Goal: Task Accomplishment & Management: Manage account settings

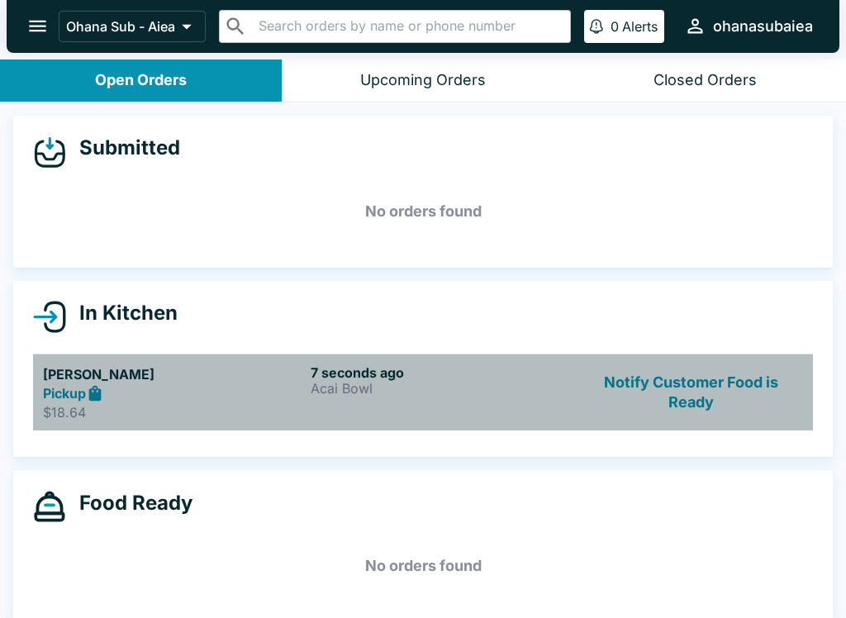
click at [376, 374] on h6 "7 seconds ago" at bounding box center [441, 372] width 261 height 17
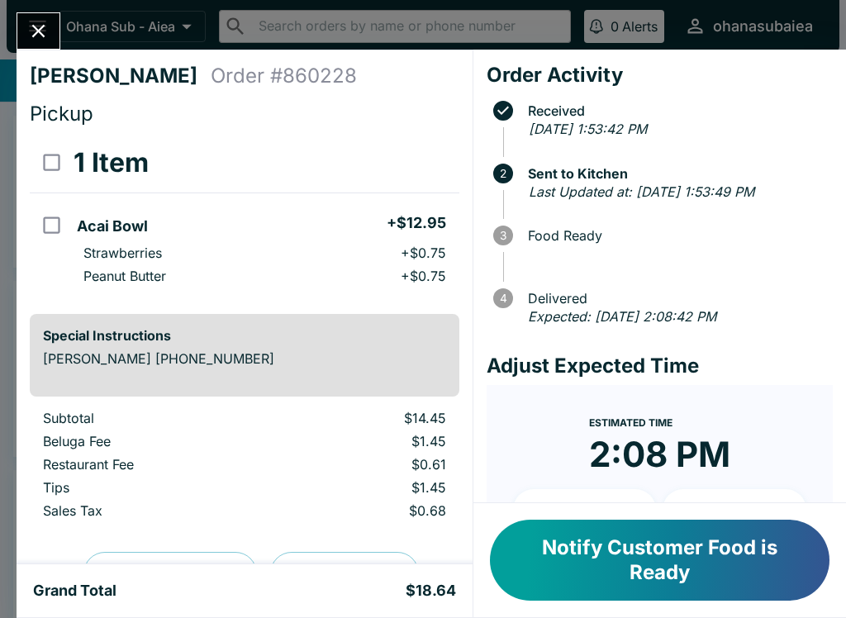
click at [46, 193] on td "orders table" at bounding box center [50, 247] width 40 height 108
checkbox input "true"
click at [419, 164] on button "Refund" at bounding box center [413, 162] width 85 height 41
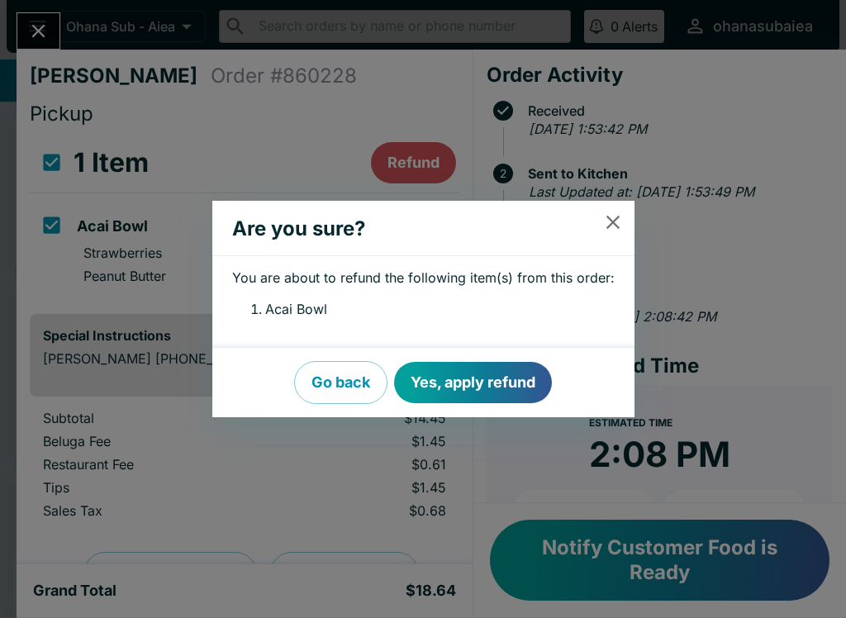
click at [460, 386] on button "Yes, apply refund" at bounding box center [473, 382] width 158 height 41
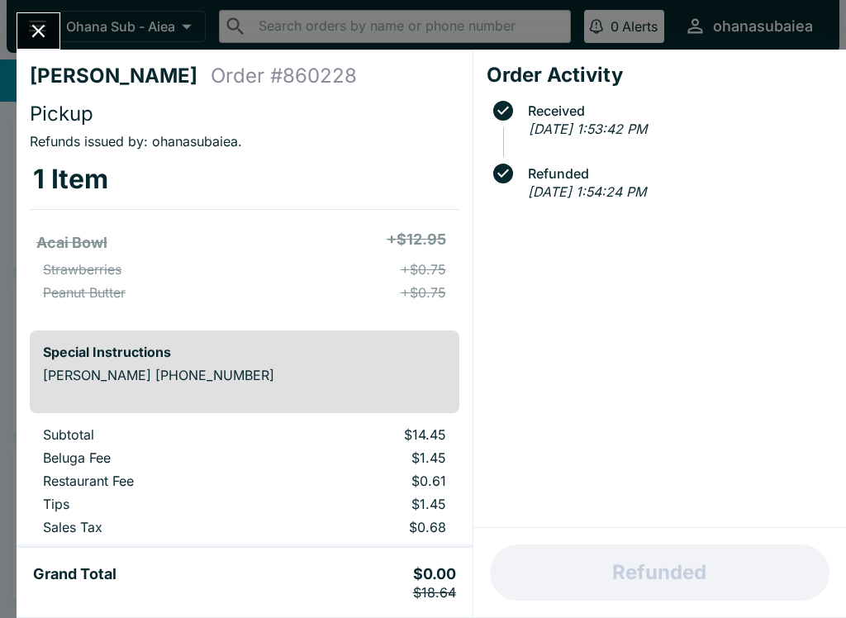
click at [39, 14] on button "Close" at bounding box center [38, 31] width 42 height 36
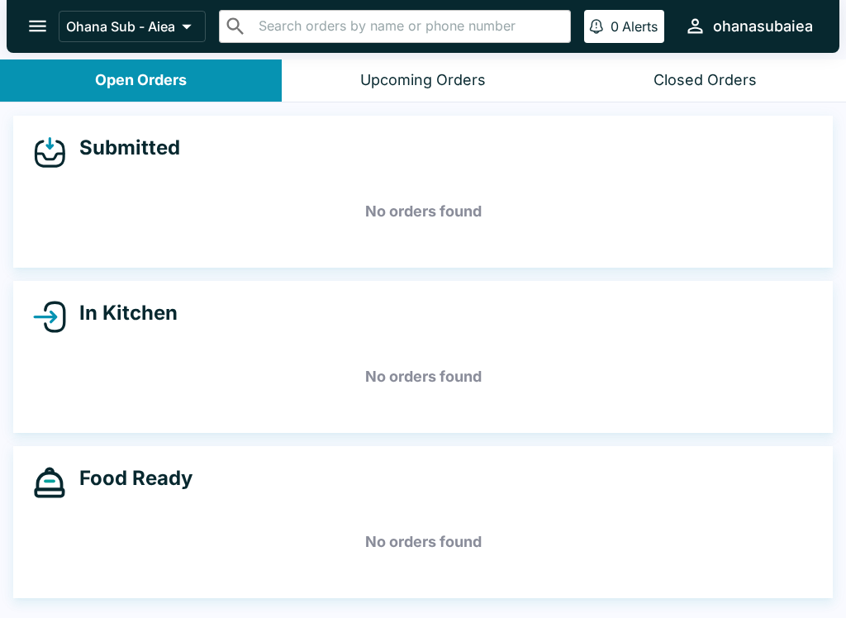
click at [26, 26] on button "open drawer" at bounding box center [38, 26] width 42 height 42
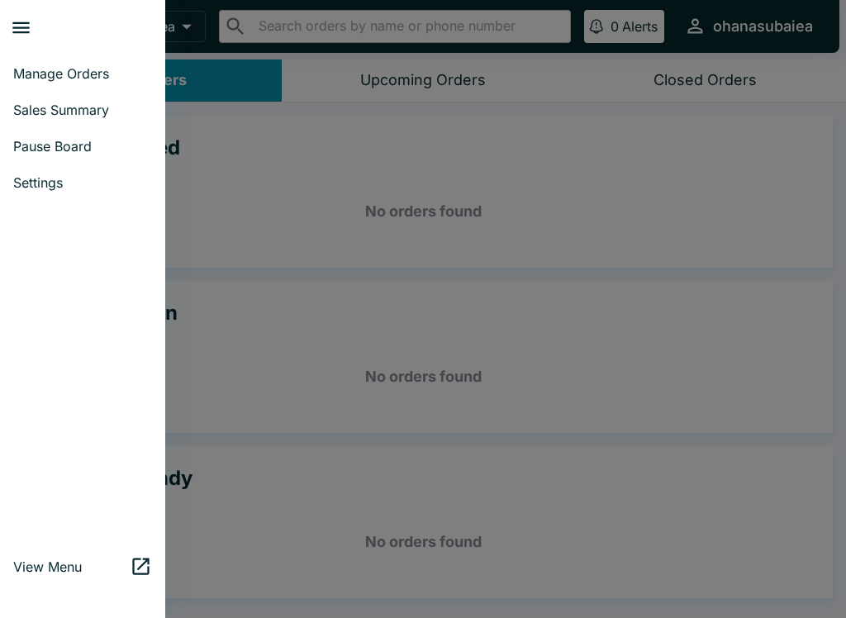
click at [103, 65] on span "Manage Orders" at bounding box center [82, 73] width 139 height 17
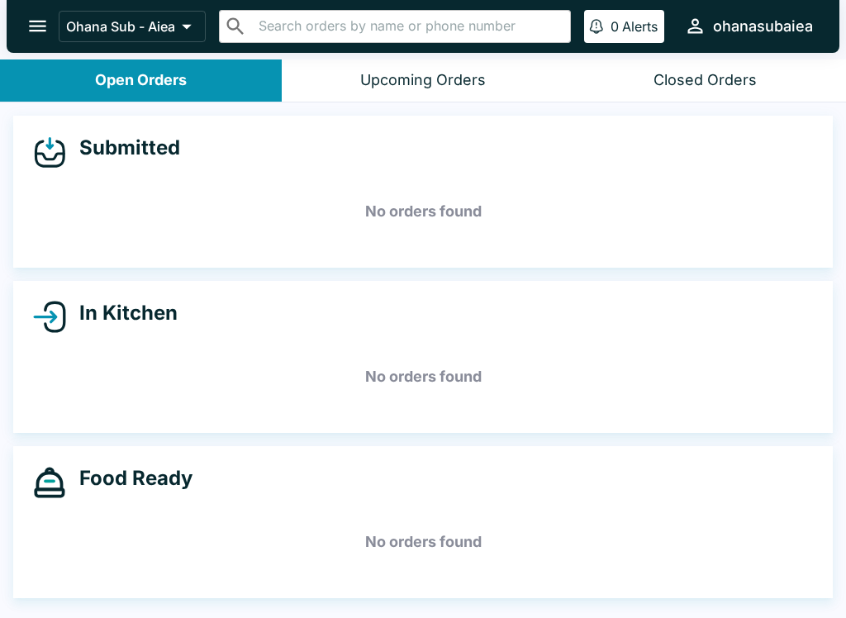
click at [34, 29] on icon "open drawer" at bounding box center [37, 26] width 22 height 22
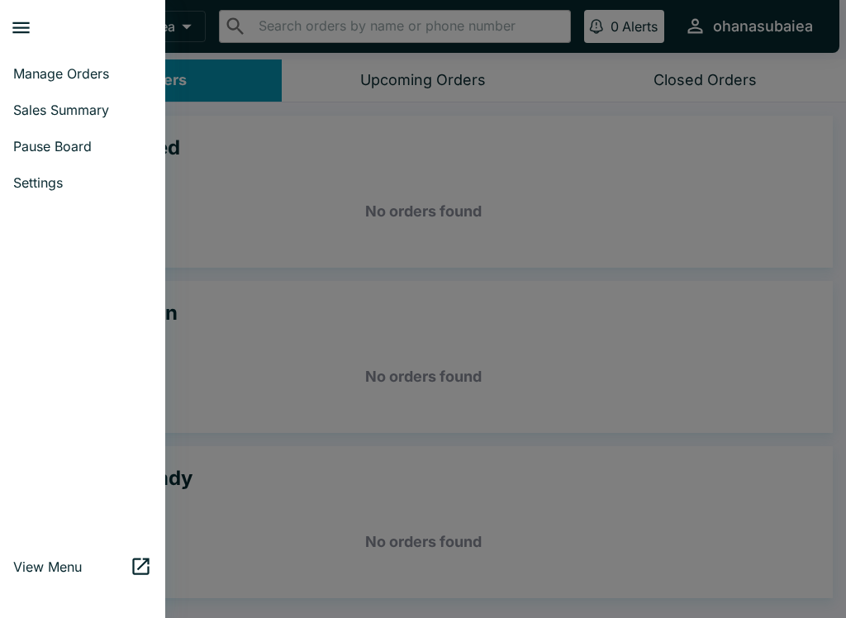
click at [121, 562] on span "View Menu" at bounding box center [71, 566] width 116 height 17
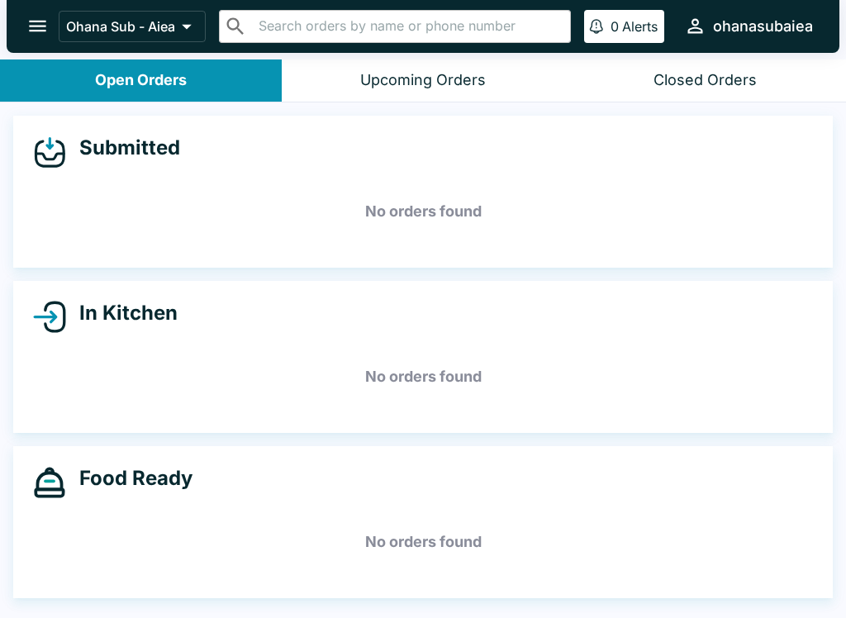
click at [139, 33] on p "Ohana Sub - Aiea" at bounding box center [120, 26] width 109 height 17
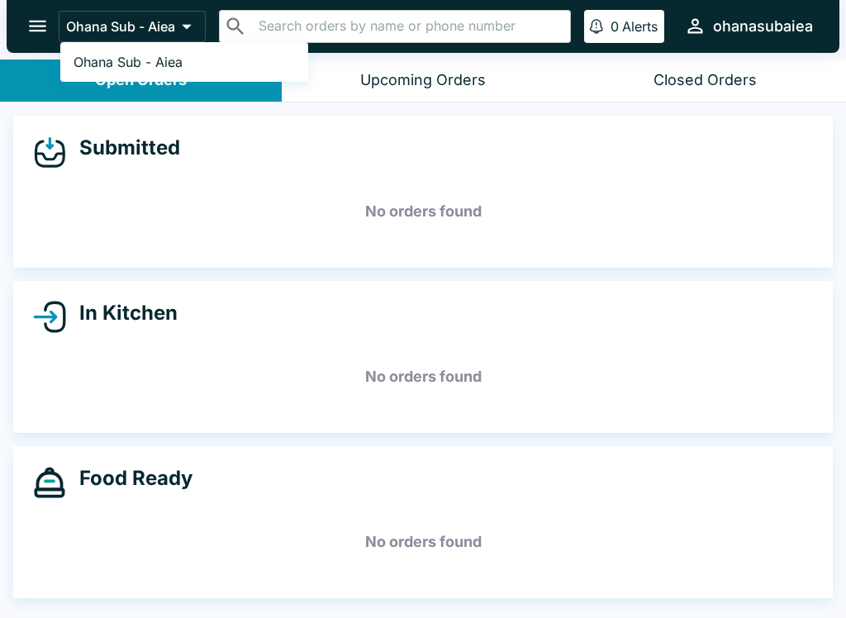
click at [45, 35] on div at bounding box center [423, 309] width 846 height 618
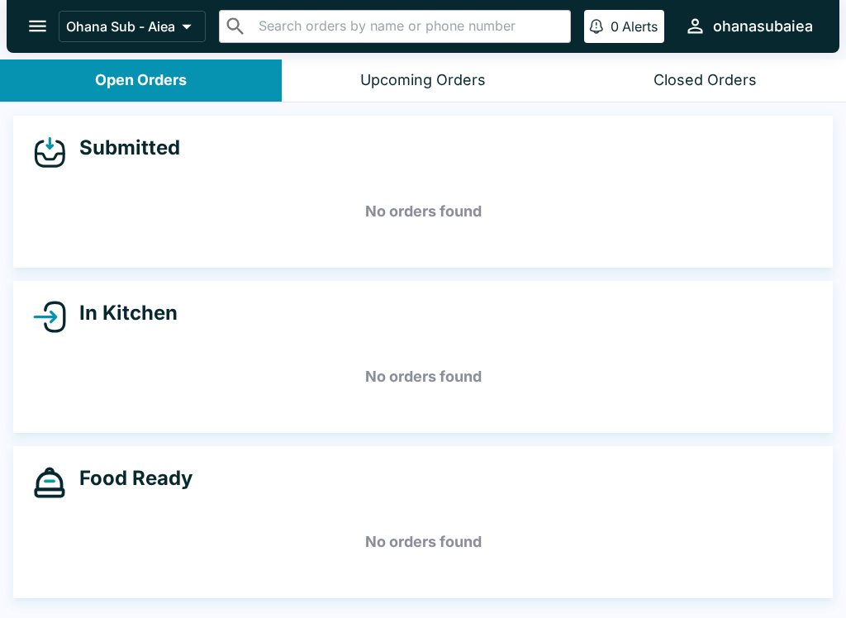
click at [41, 28] on icon "open drawer" at bounding box center [37, 26] width 22 height 22
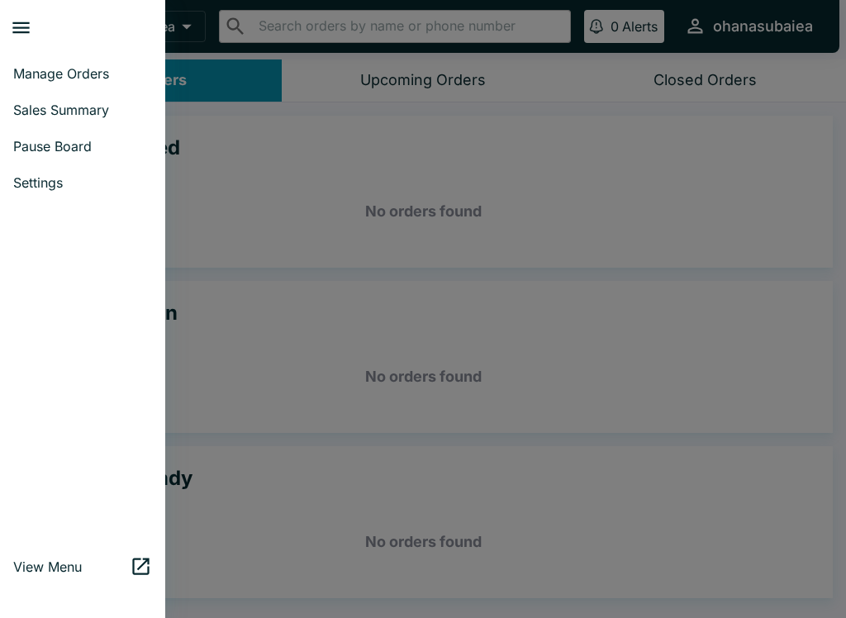
click at [121, 111] on span "Sales Summary" at bounding box center [82, 110] width 139 height 17
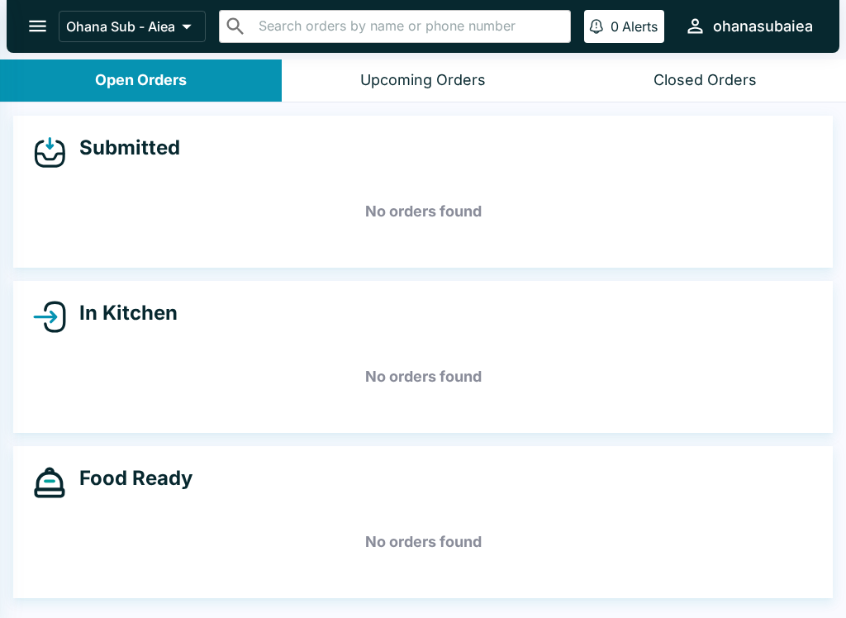
select select "03:00"
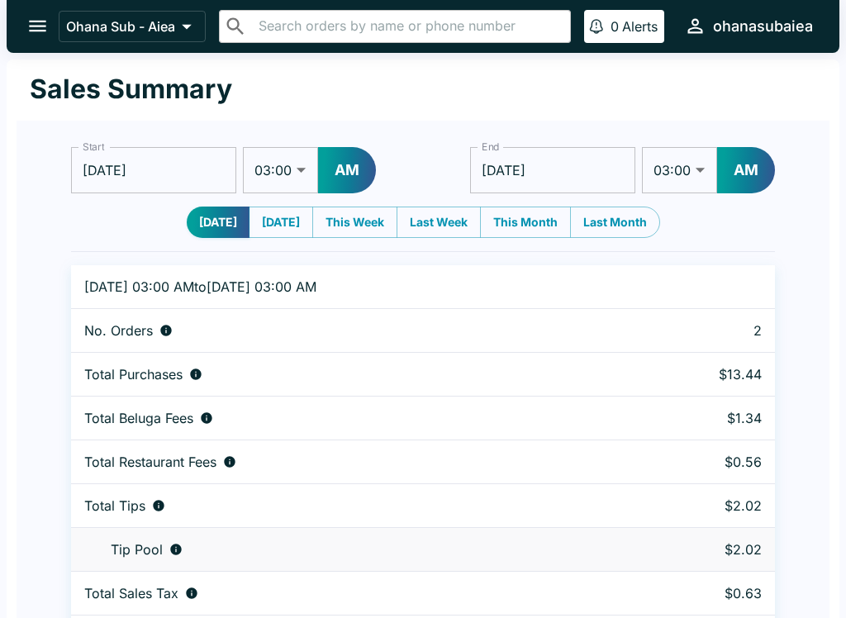
click at [43, 45] on button "open drawer" at bounding box center [38, 26] width 42 height 42
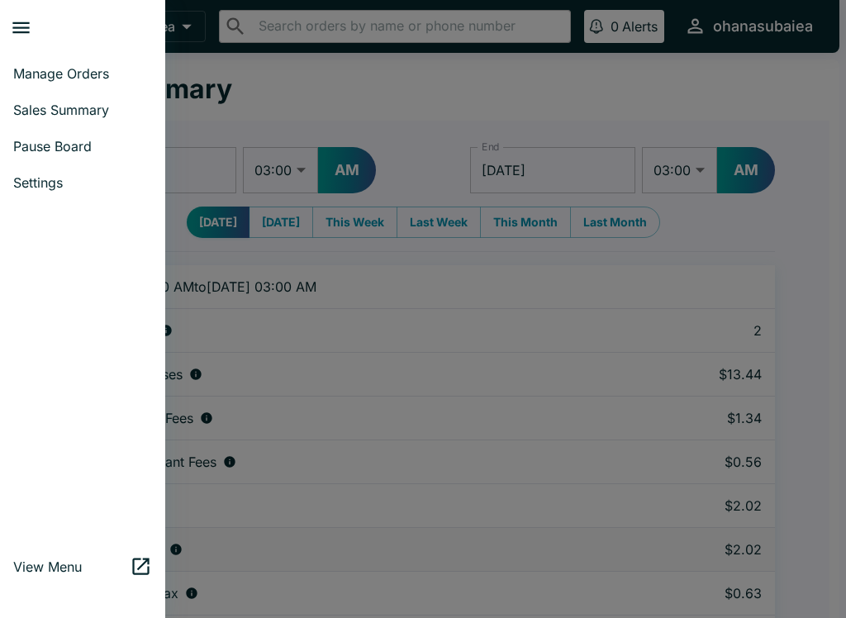
click at [102, 184] on span "Settings" at bounding box center [82, 182] width 139 height 17
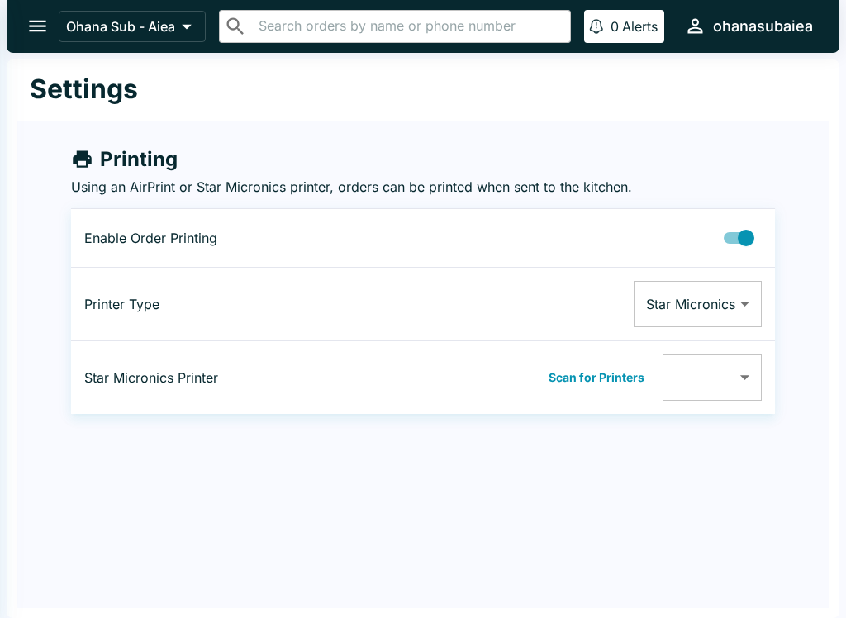
type input "0011624D5B3C"
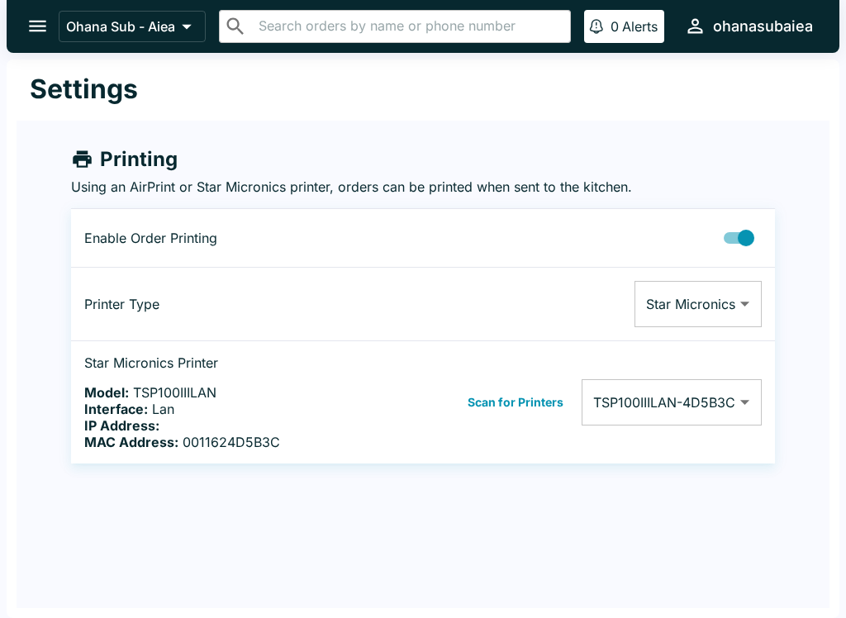
click at [44, 31] on icon "open drawer" at bounding box center [37, 27] width 17 height 12
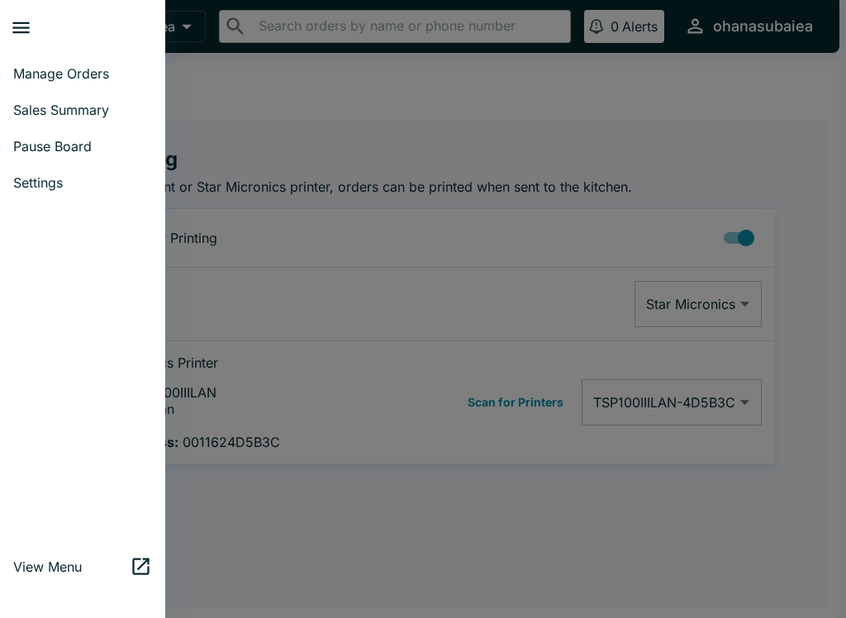
click at [135, 576] on icon at bounding box center [141, 566] width 22 height 22
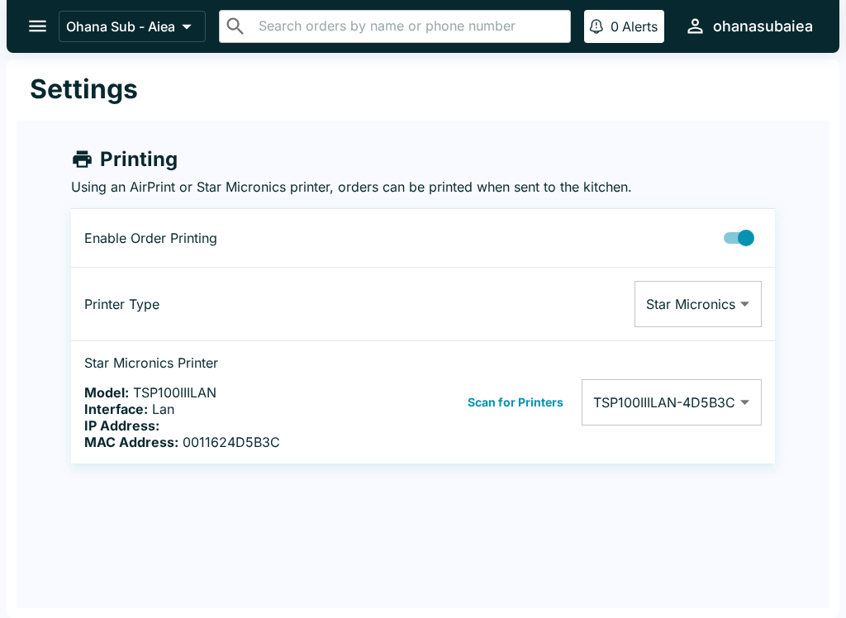
click at [47, 29] on icon "open drawer" at bounding box center [37, 26] width 22 height 22
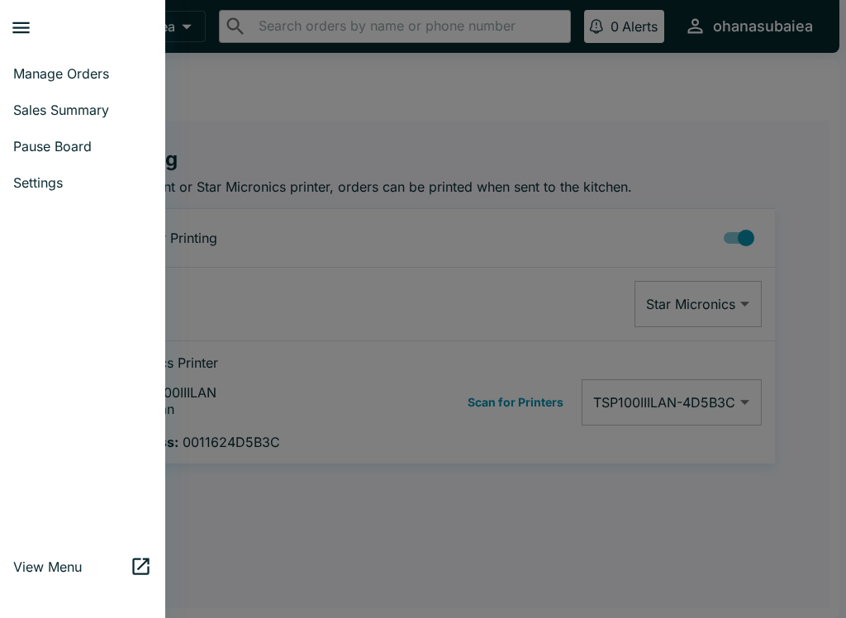
click at [99, 88] on link "Manage Orders" at bounding box center [82, 73] width 165 height 36
